Goal: Navigation & Orientation: Understand site structure

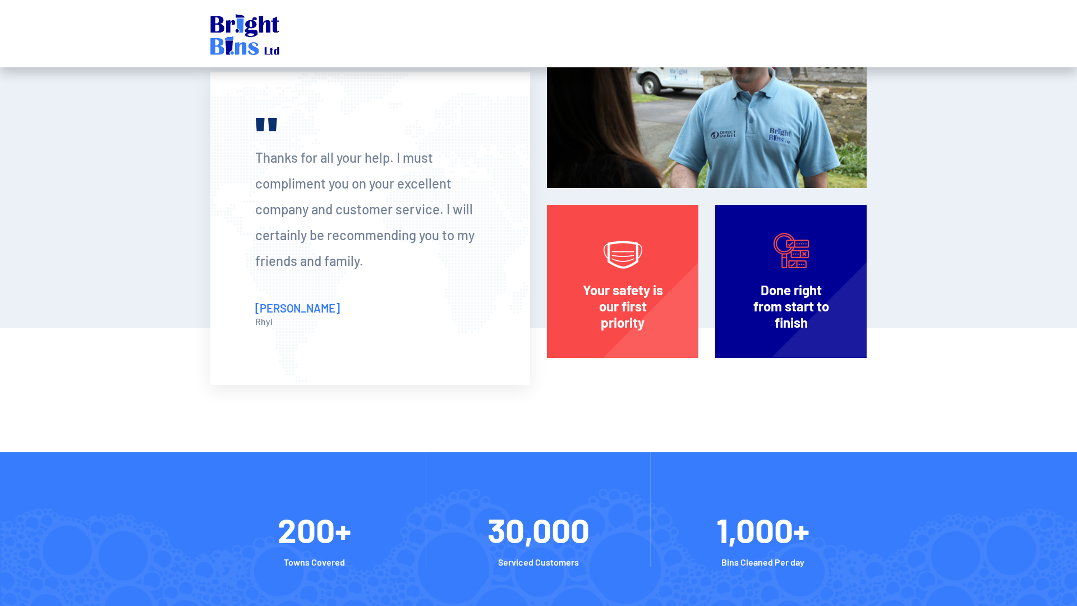
scroll to position [1065, 0]
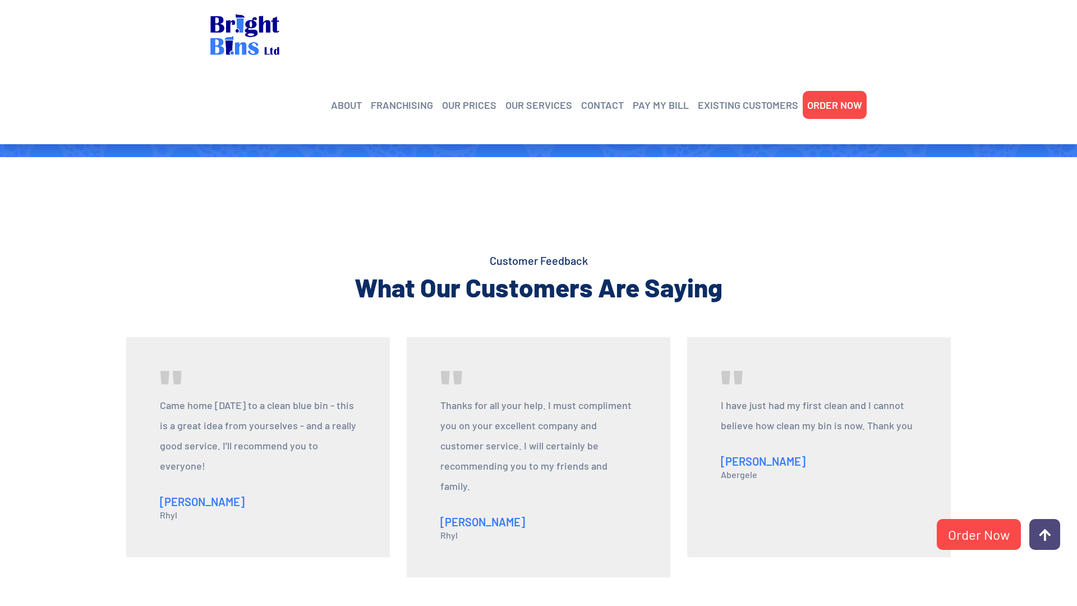
scroll to position [1180, 0]
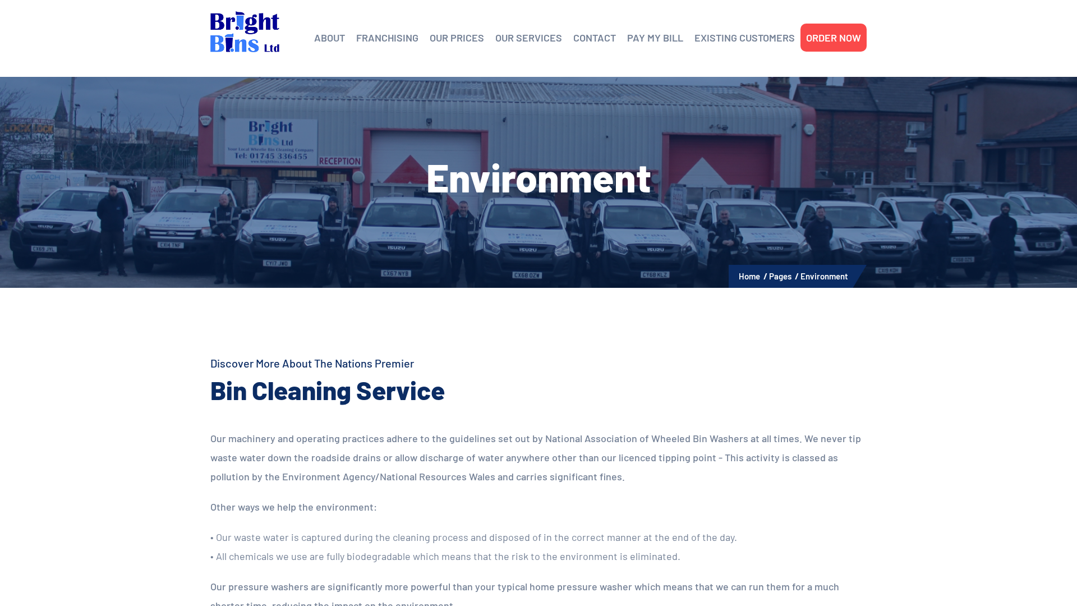
scroll to position [242, 0]
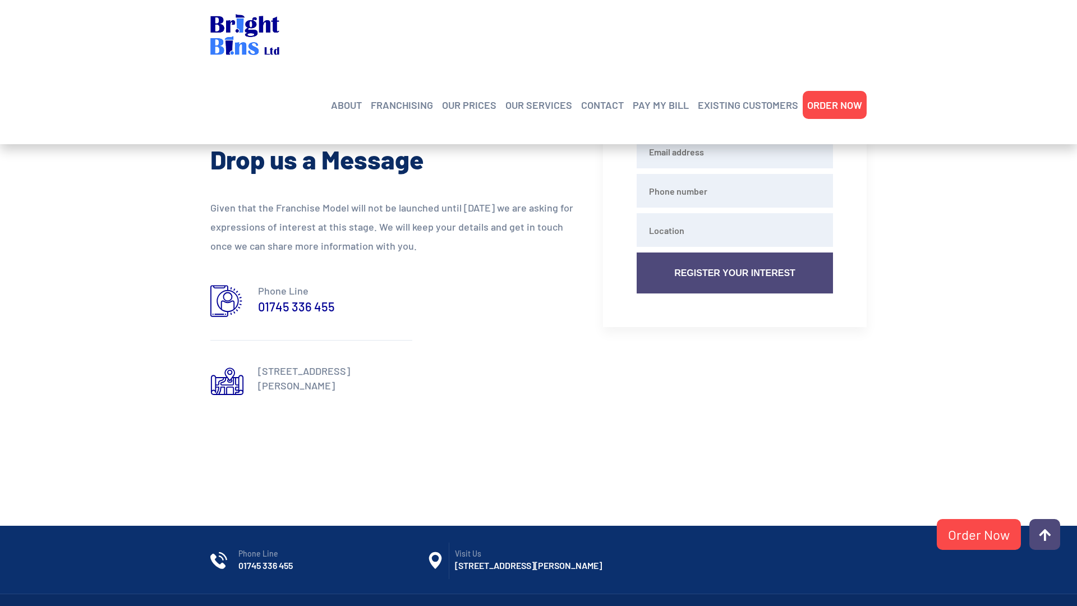
scroll to position [1082, 0]
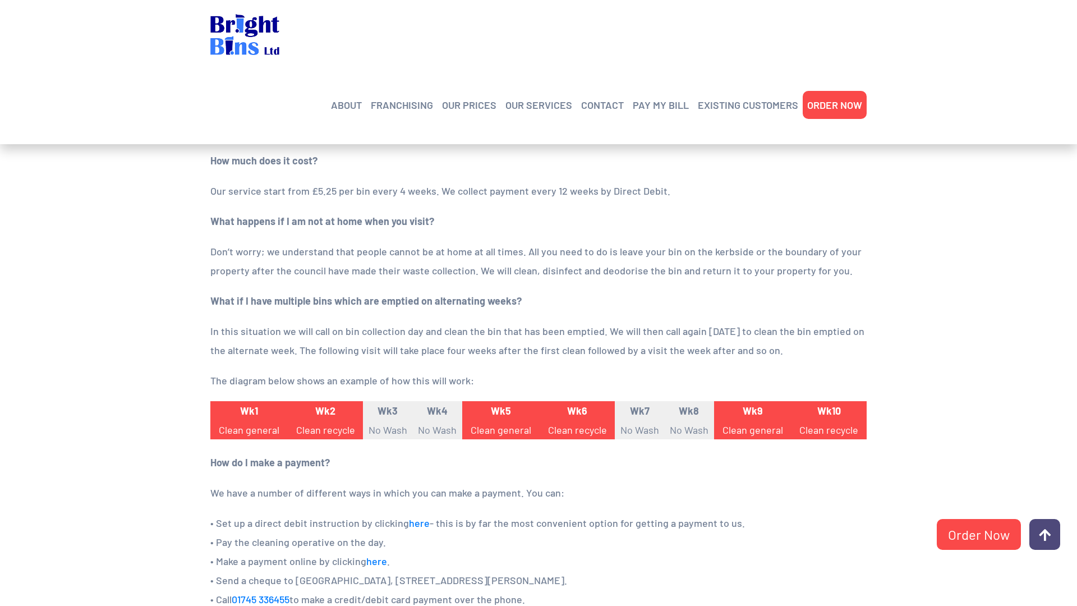
scroll to position [816, 0]
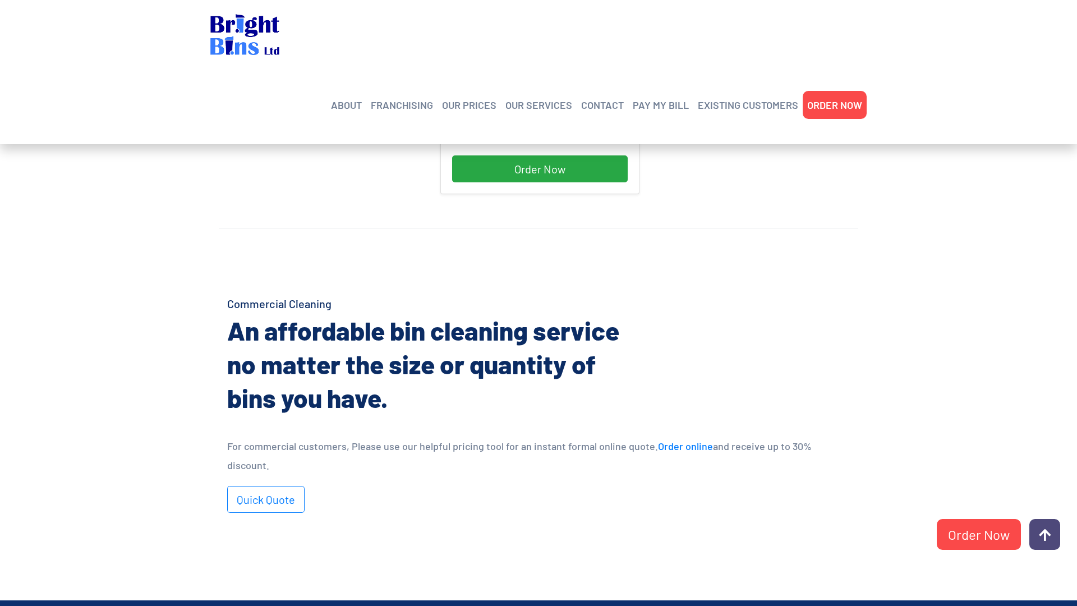
scroll to position [625, 0]
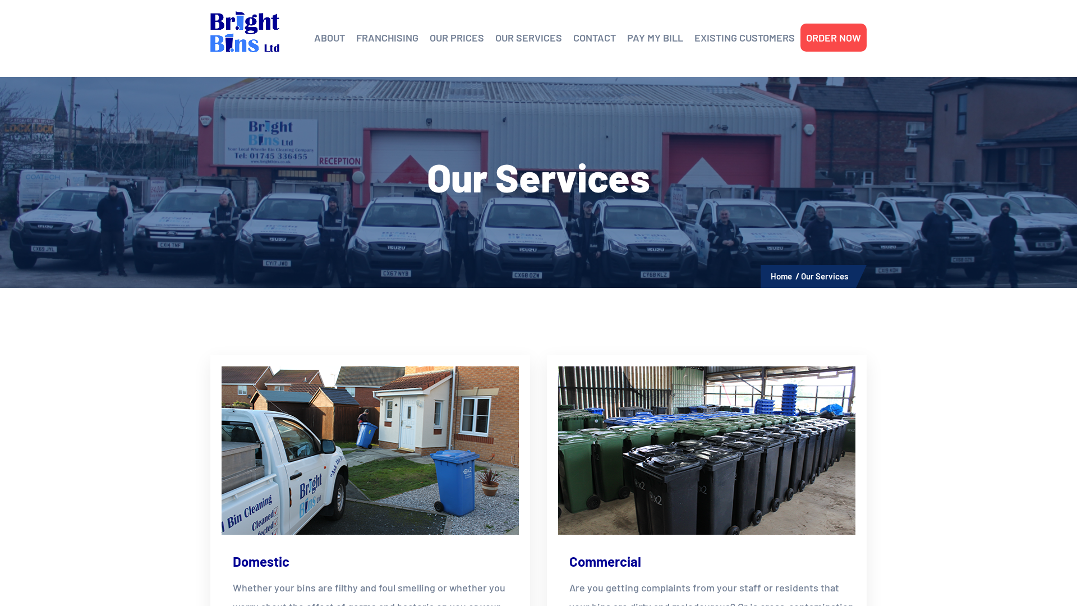
scroll to position [334, 0]
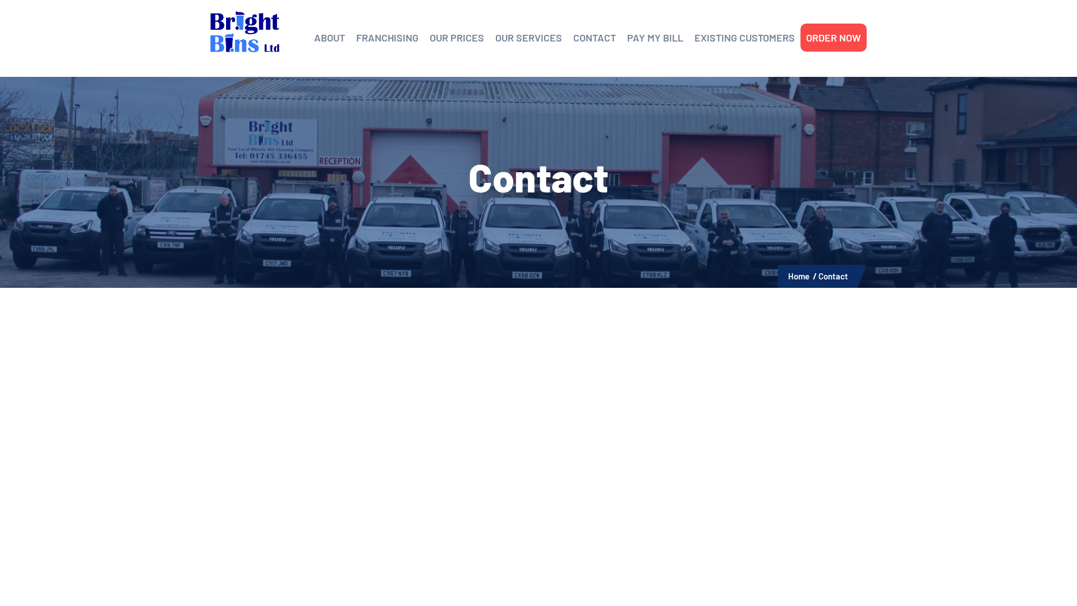
scroll to position [499, 0]
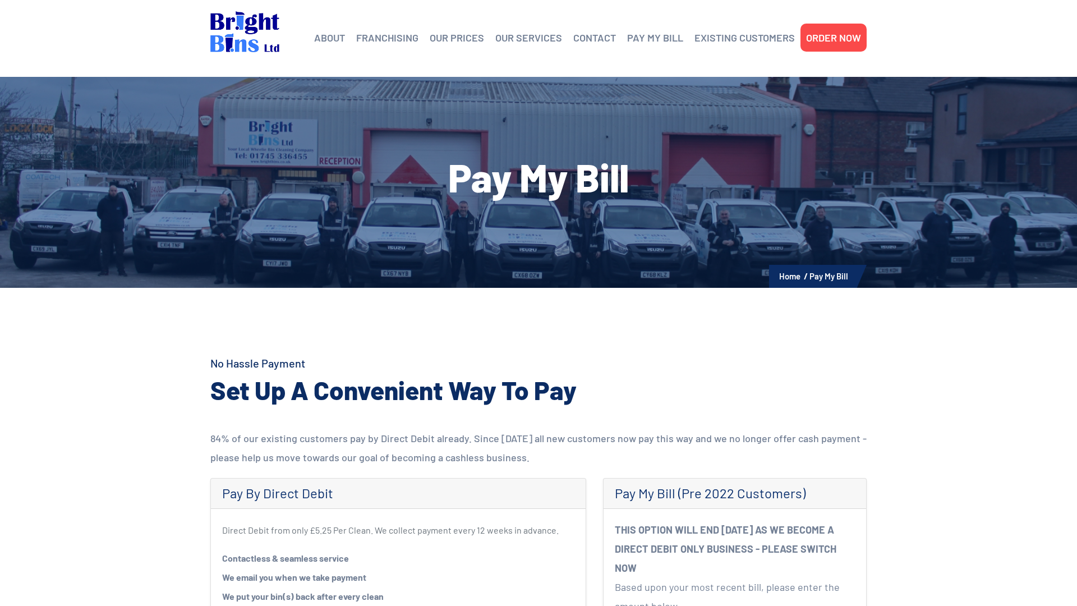
scroll to position [388, 0]
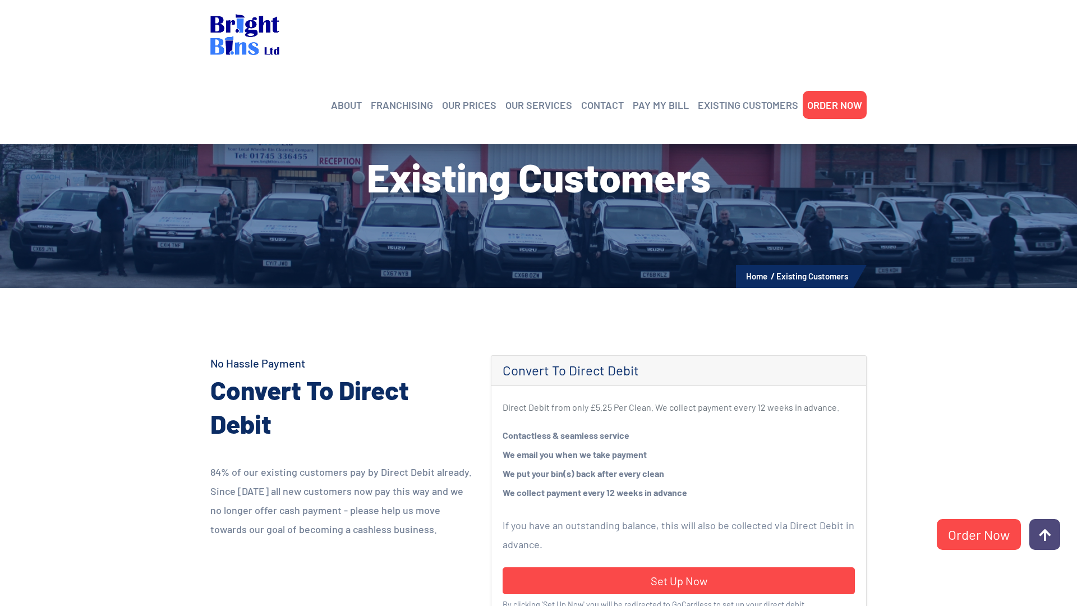
scroll to position [265, 0]
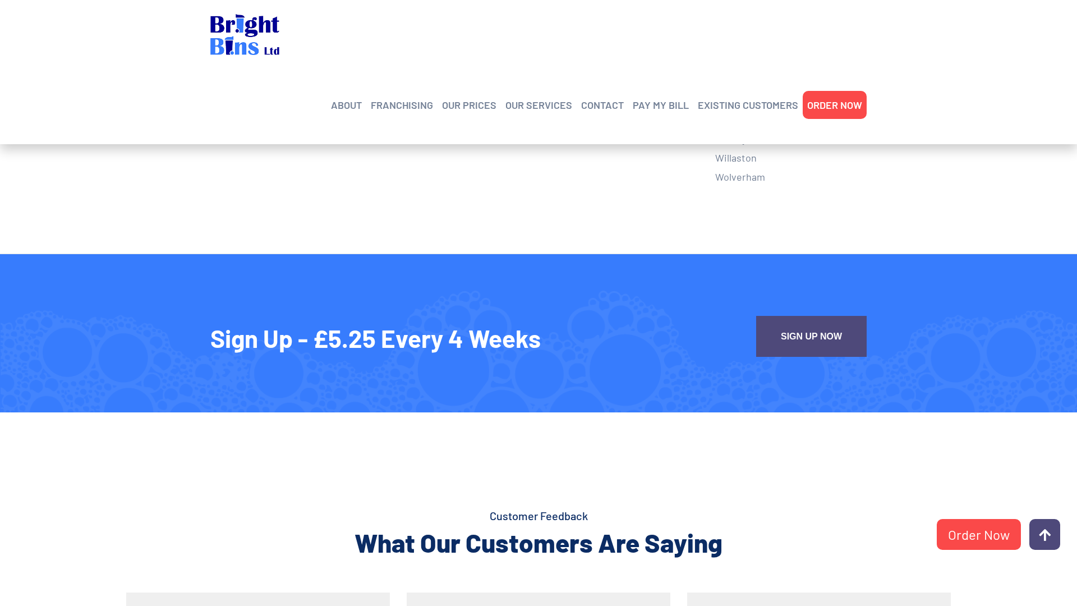
scroll to position [1941, 0]
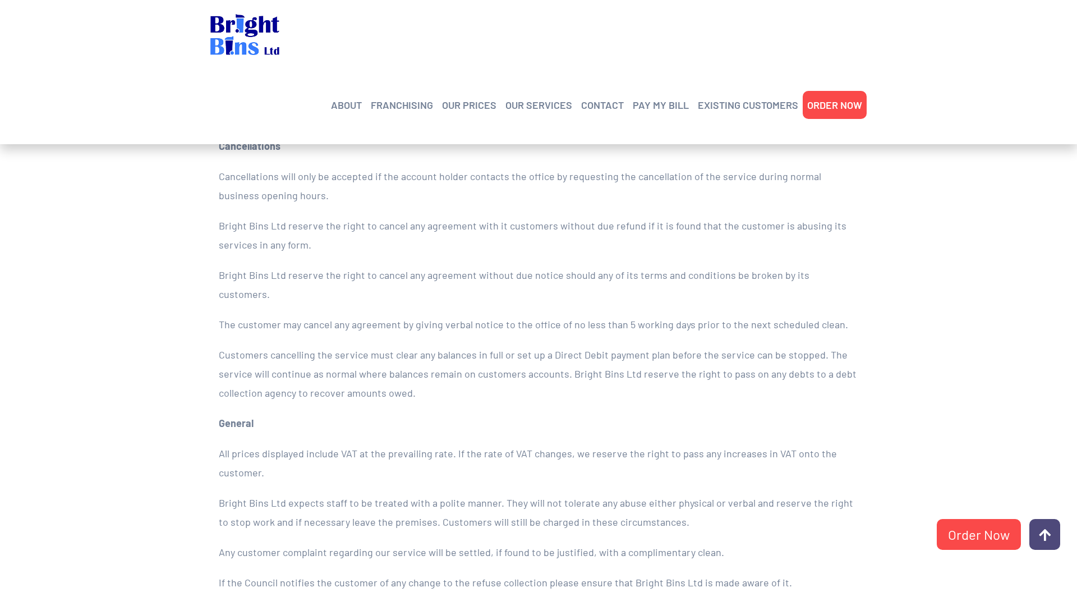
scroll to position [1795, 0]
